Goal: Transaction & Acquisition: Purchase product/service

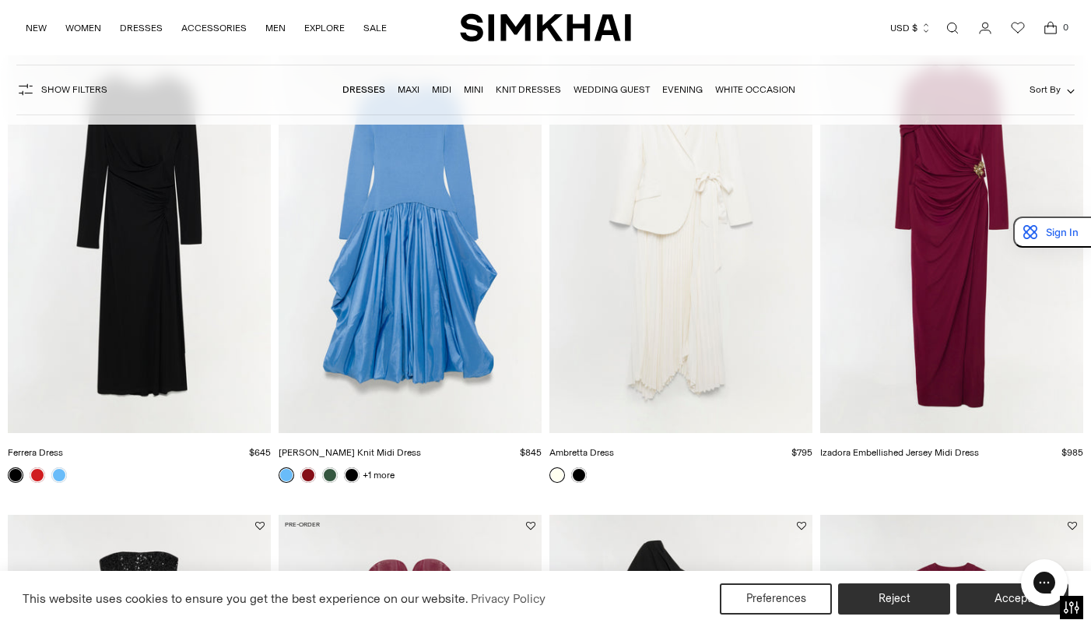
scroll to position [524, 0]
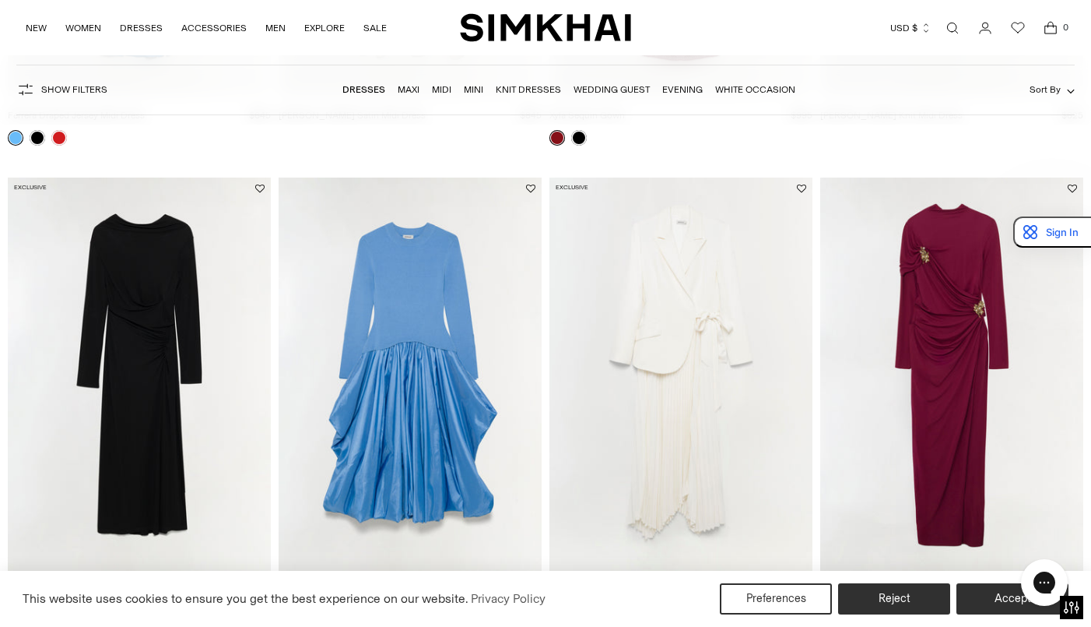
click at [0, 0] on img "Izadora Embellished Jersey Midi Dress" at bounding box center [0, 0] width 0 height 0
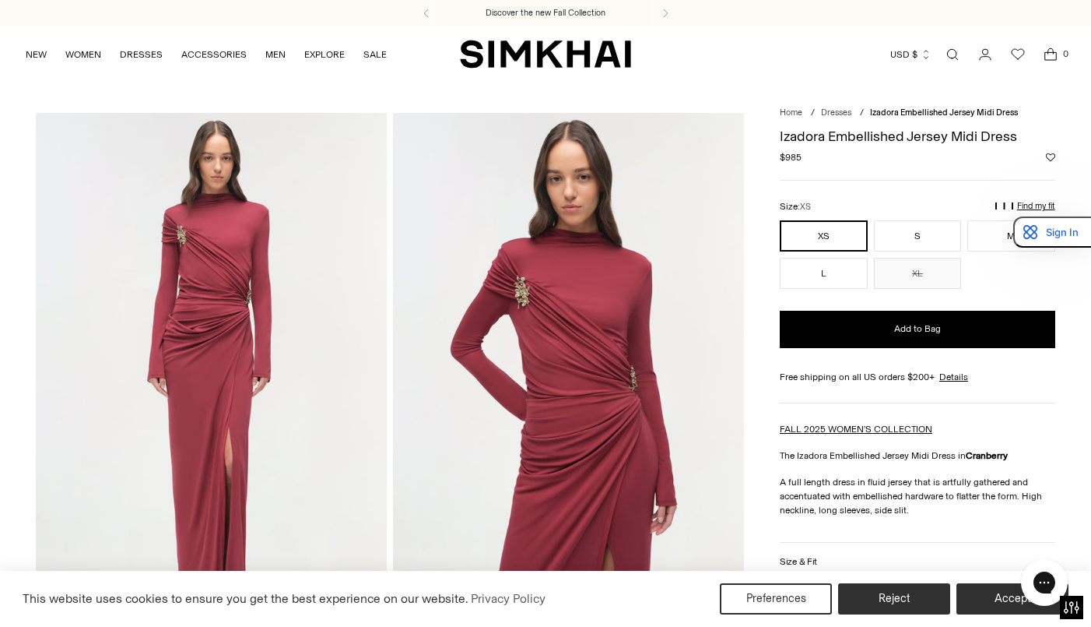
click at [509, 304] on img at bounding box center [568, 376] width 351 height 526
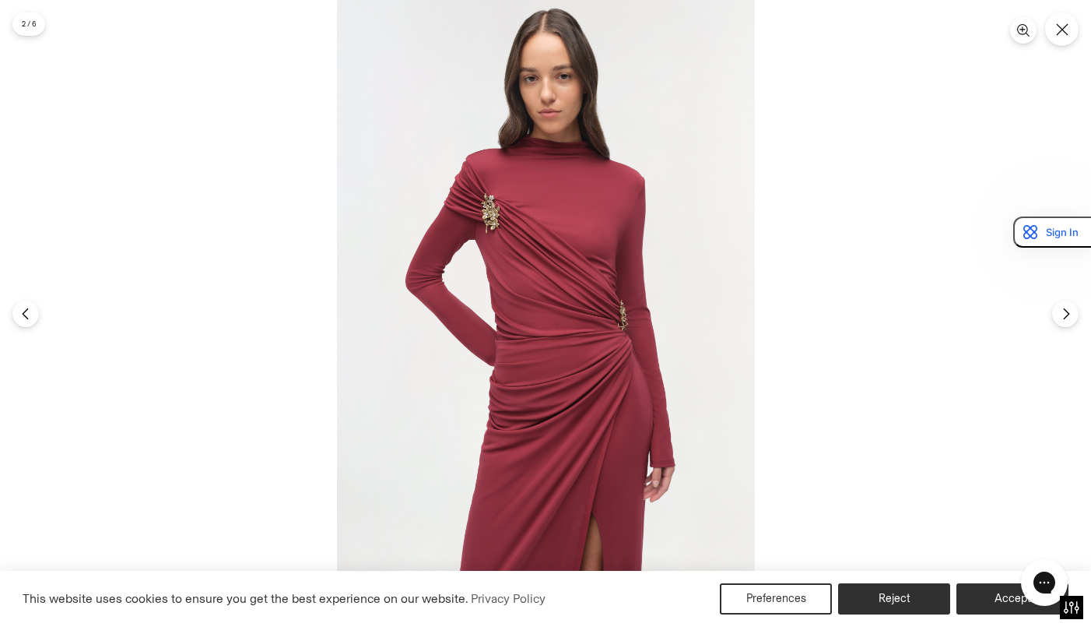
click at [498, 195] on img at bounding box center [546, 313] width 418 height 627
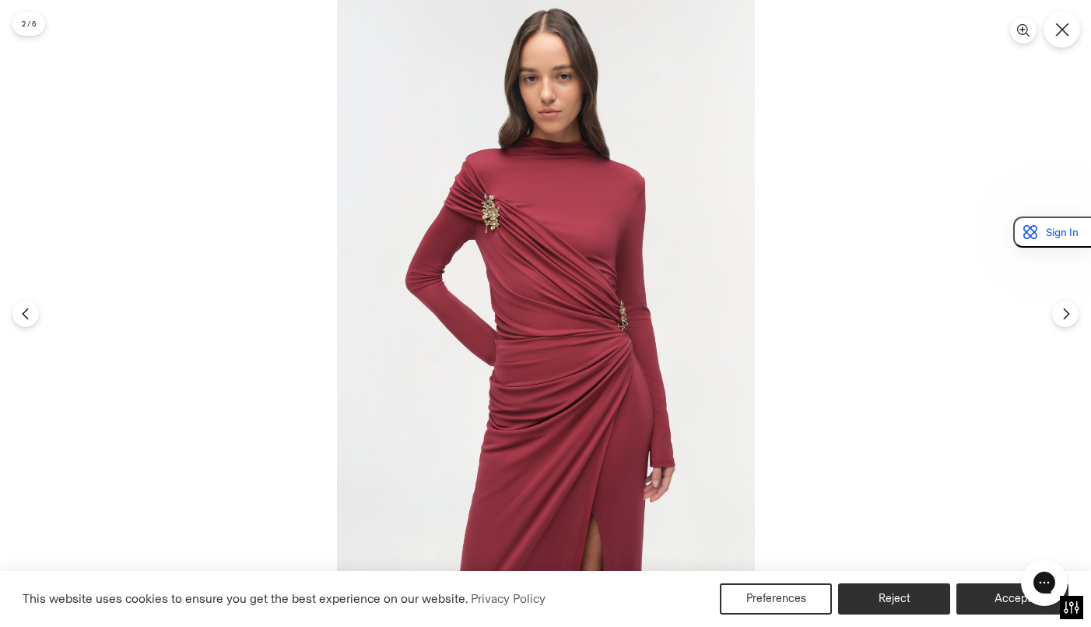
click at [1058, 23] on icon "Close" at bounding box center [1062, 30] width 14 height 14
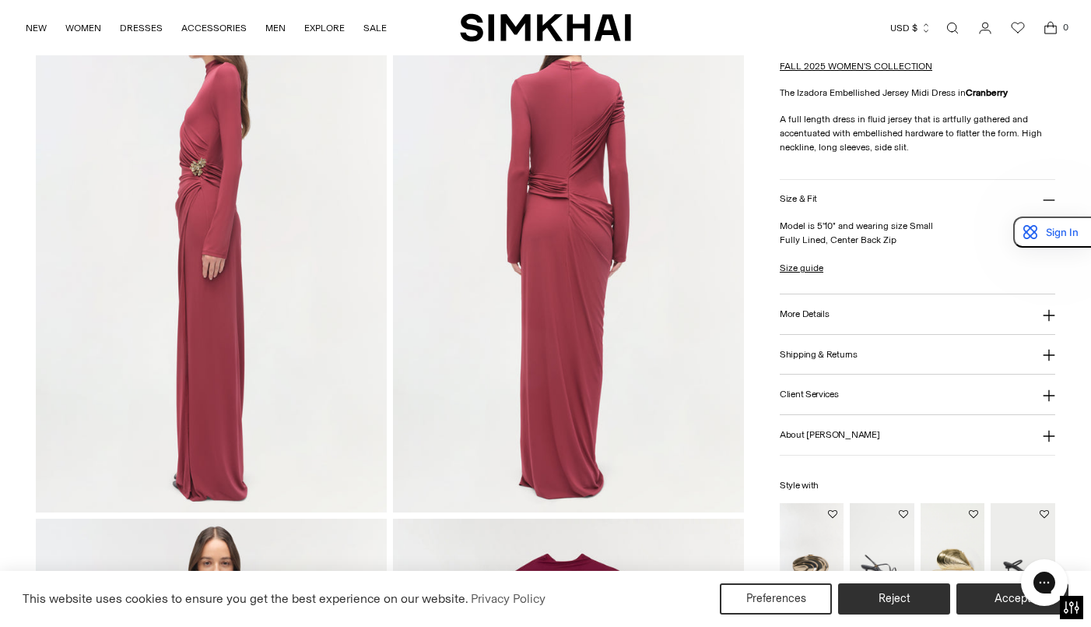
scroll to position [704, 0]
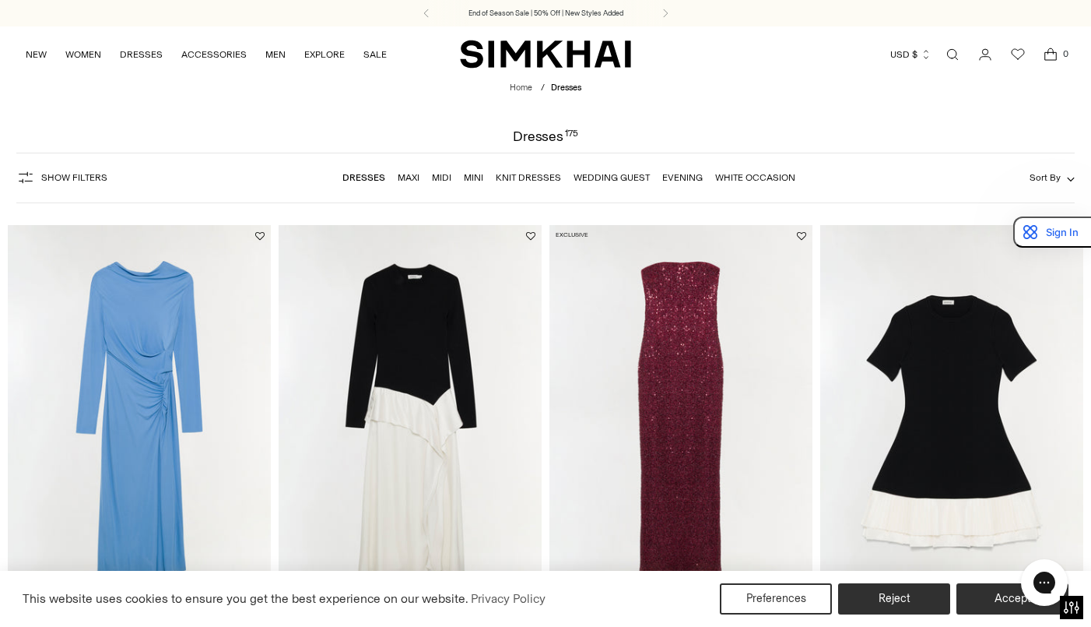
click at [0, 0] on img "Ferrera Draped Jersey Midi Dress" at bounding box center [0, 0] width 0 height 0
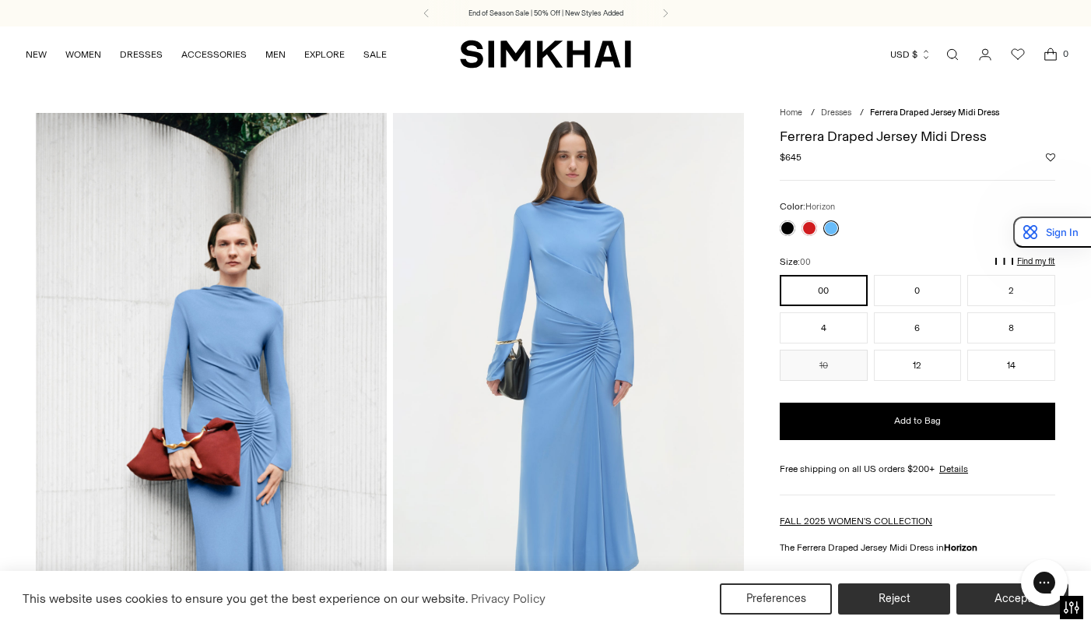
click at [779, 223] on div at bounding box center [809, 228] width 65 height 22
click at [823, 227] on div at bounding box center [809, 228] width 65 height 22
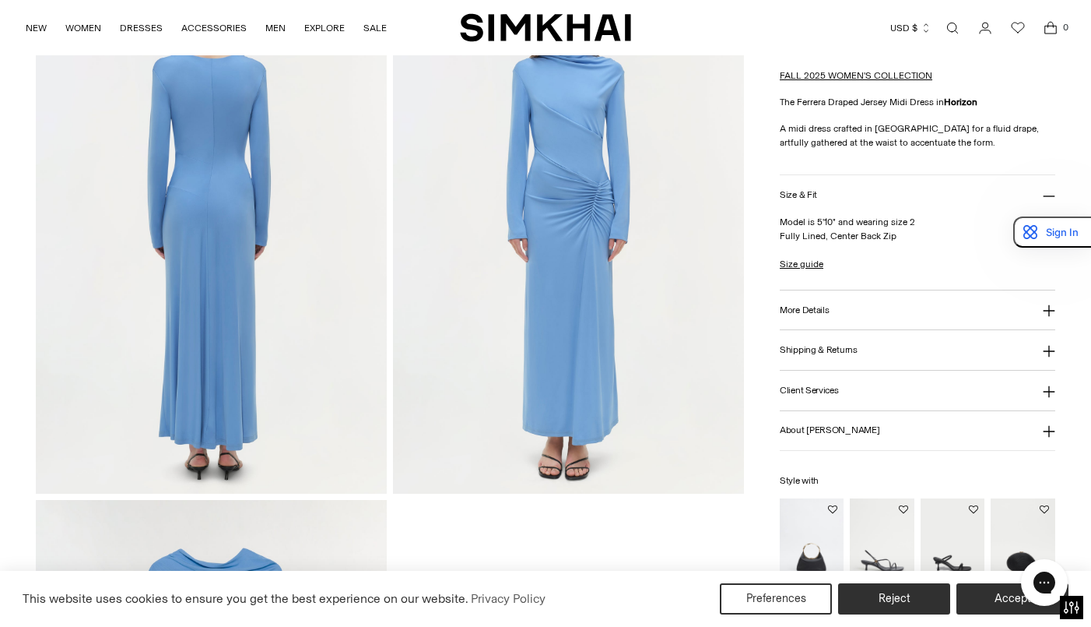
scroll to position [1418, 0]
